Goal: Task Accomplishment & Management: Use online tool/utility

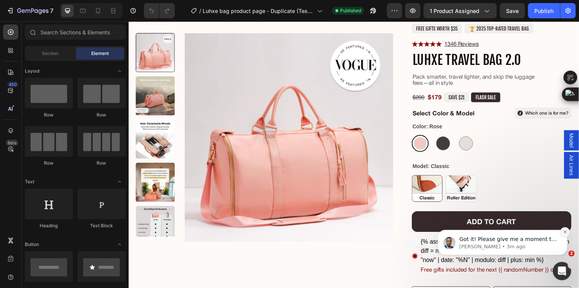
click at [566, 232] on icon "Dismiss notification" at bounding box center [565, 231] width 4 height 4
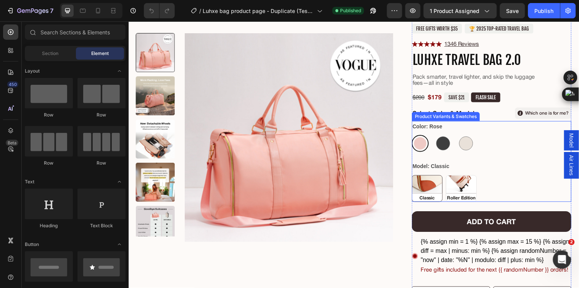
click at [465, 190] on img at bounding box center [467, 191] width 31 height 26
click at [451, 177] on input "Roller Edition Roller Edition" at bounding box center [451, 177] width 0 height 0
radio input "true"
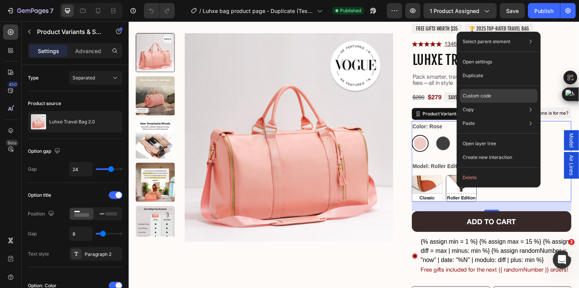
click at [476, 96] on p "Custom code" at bounding box center [477, 95] width 29 height 7
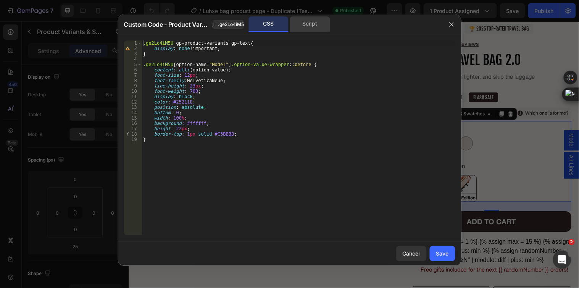
click at [0, 0] on div "Script" at bounding box center [0, 0] width 0 height 0
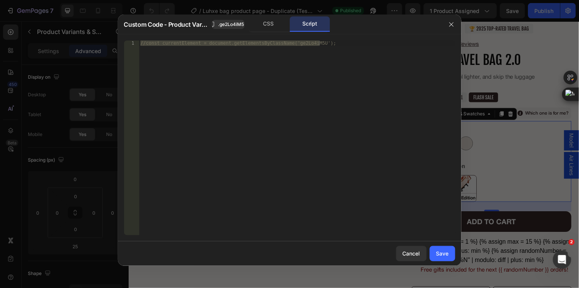
click at [481, 51] on div at bounding box center [289, 144] width 579 height 288
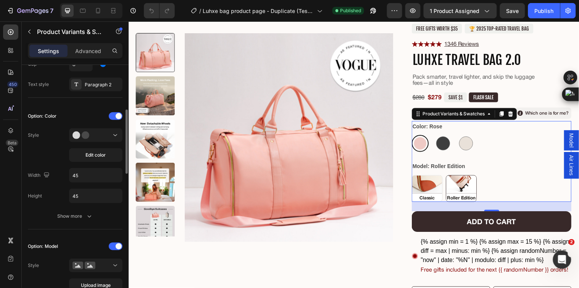
scroll to position [212, 0]
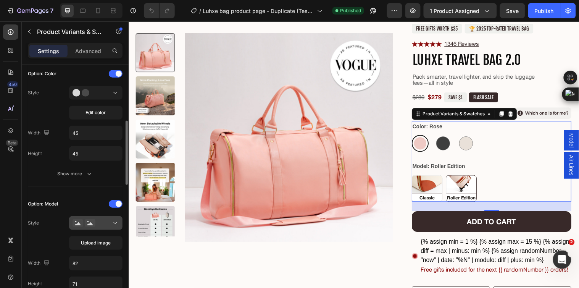
click at [99, 223] on div at bounding box center [96, 223] width 47 height 8
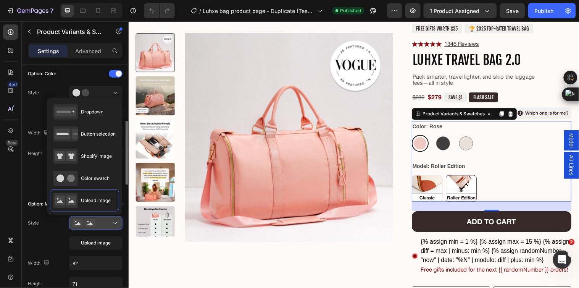
click at [99, 223] on div at bounding box center [96, 223] width 47 height 8
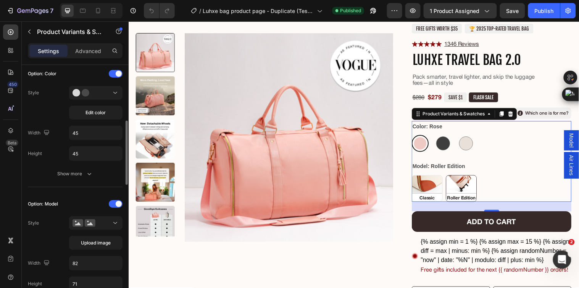
scroll to position [254, 0]
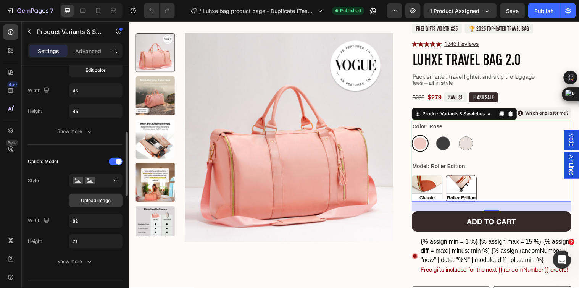
click at [93, 205] on button "Upload image" at bounding box center [95, 201] width 53 height 14
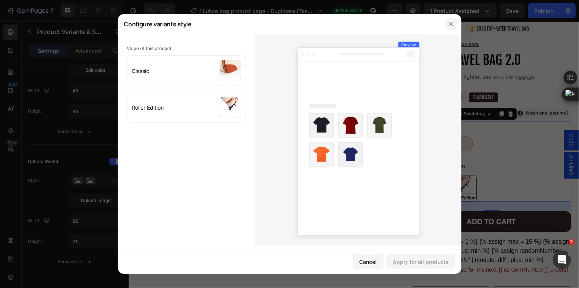
click at [447, 25] on button "button" at bounding box center [451, 24] width 12 height 12
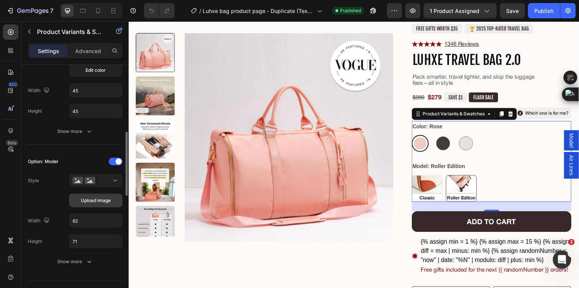
click at [100, 200] on span "Upload image" at bounding box center [96, 200] width 30 height 7
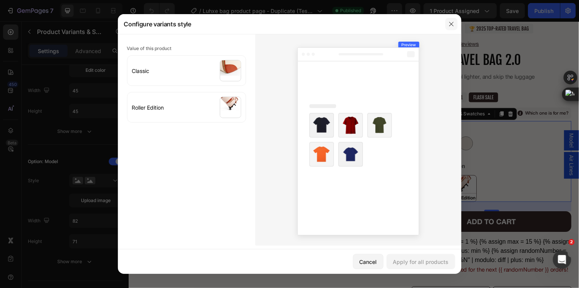
drag, startPoint x: 447, startPoint y: 24, endPoint x: 323, endPoint y: 19, distance: 124.1
click at [447, 24] on button "button" at bounding box center [451, 24] width 12 height 12
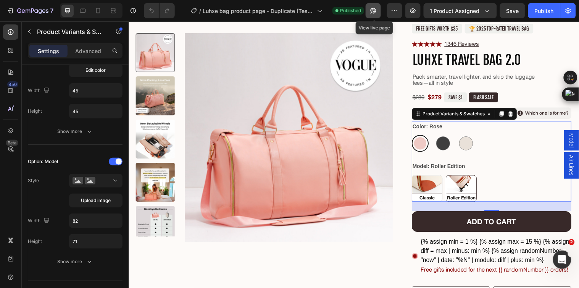
click at [372, 12] on icon "button" at bounding box center [372, 12] width 2 height 2
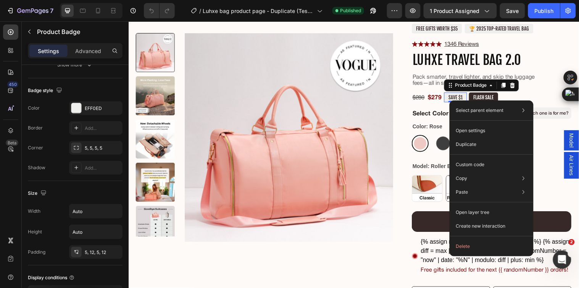
scroll to position [0, 0]
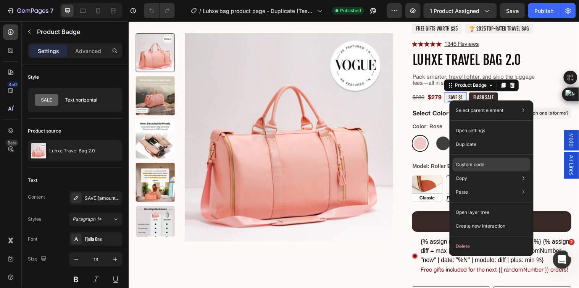
click at [482, 167] on p "Custom code" at bounding box center [470, 164] width 29 height 7
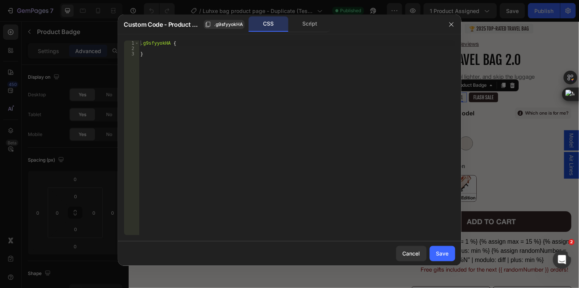
drag, startPoint x: 527, startPoint y: 123, endPoint x: 399, endPoint y: 68, distance: 139.5
click at [527, 123] on div at bounding box center [289, 144] width 579 height 288
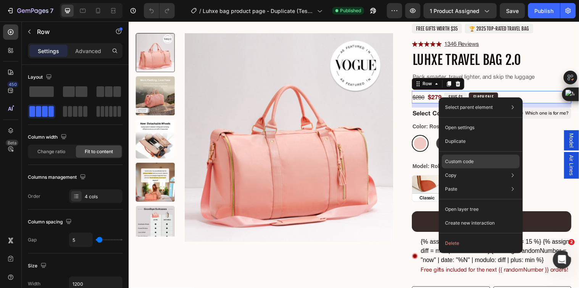
click at [466, 161] on p "Custom code" at bounding box center [459, 161] width 29 height 7
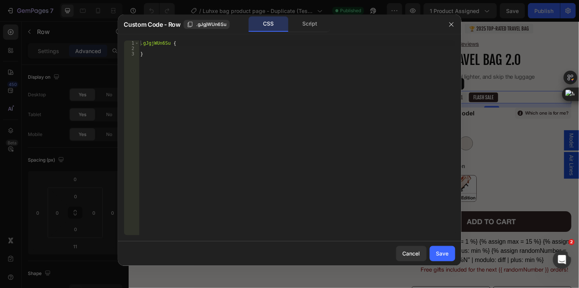
click at [505, 140] on div at bounding box center [289, 144] width 579 height 288
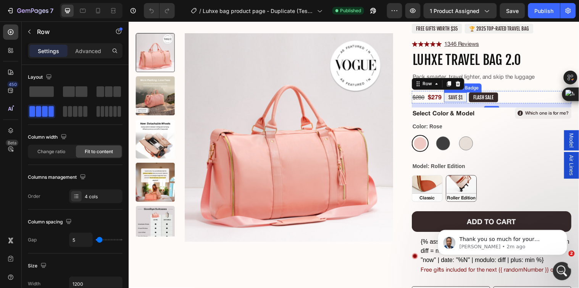
click at [460, 97] on pre "SAVE $1" at bounding box center [460, 99] width 23 height 10
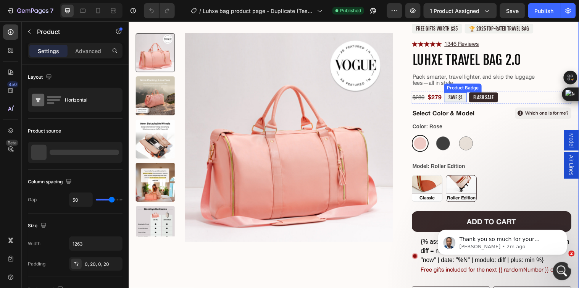
click at [459, 95] on pre "SAVE $1" at bounding box center [460, 99] width 23 height 10
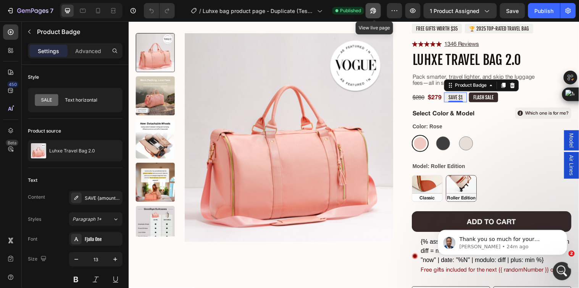
click at [376, 13] on icon "button" at bounding box center [373, 11] width 8 height 8
